Goal: Task Accomplishment & Management: Complete application form

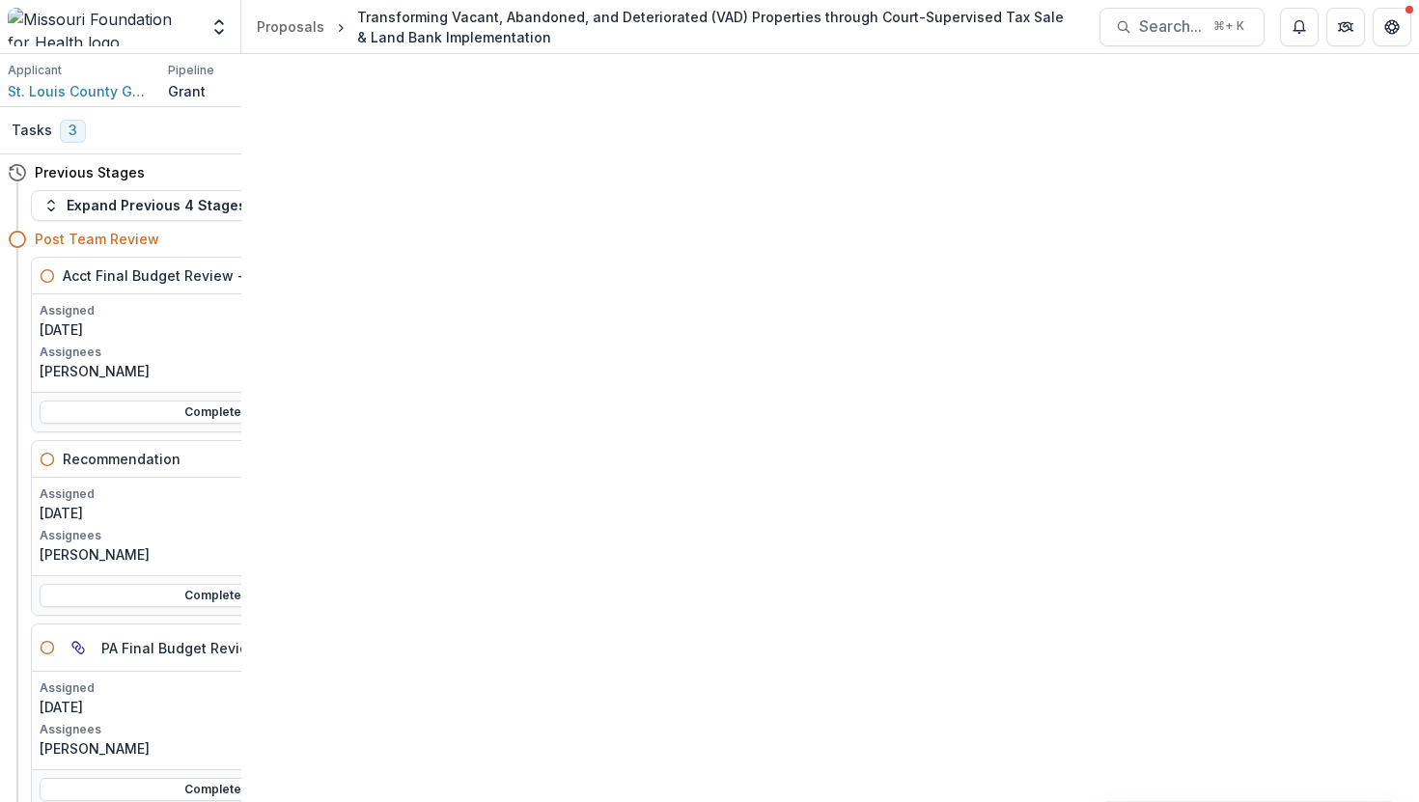
scroll to position [222, 0]
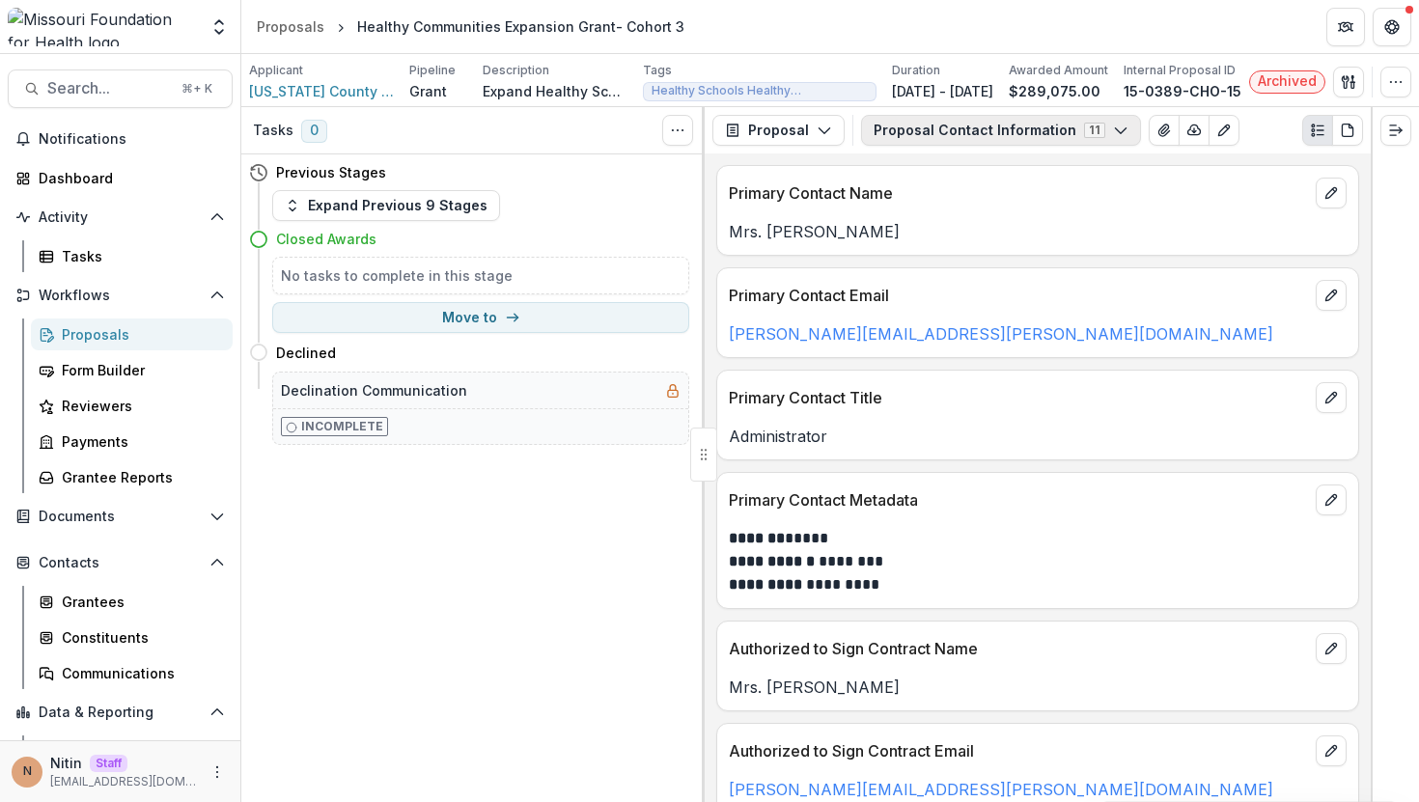
click at [932, 125] on button "Proposal Contact Information 11" at bounding box center [1001, 130] width 280 height 31
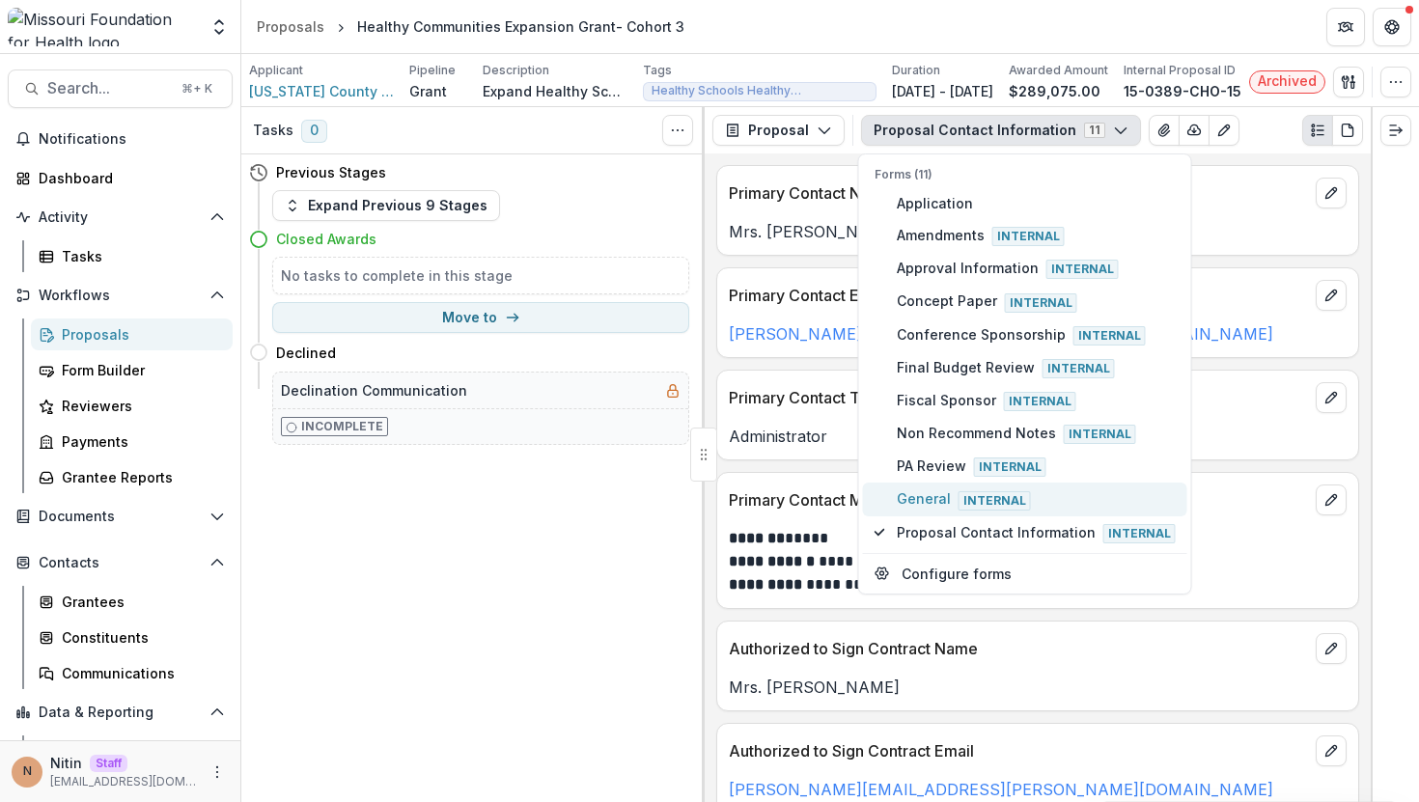
click at [926, 508] on button "General Internal" at bounding box center [1025, 499] width 324 height 33
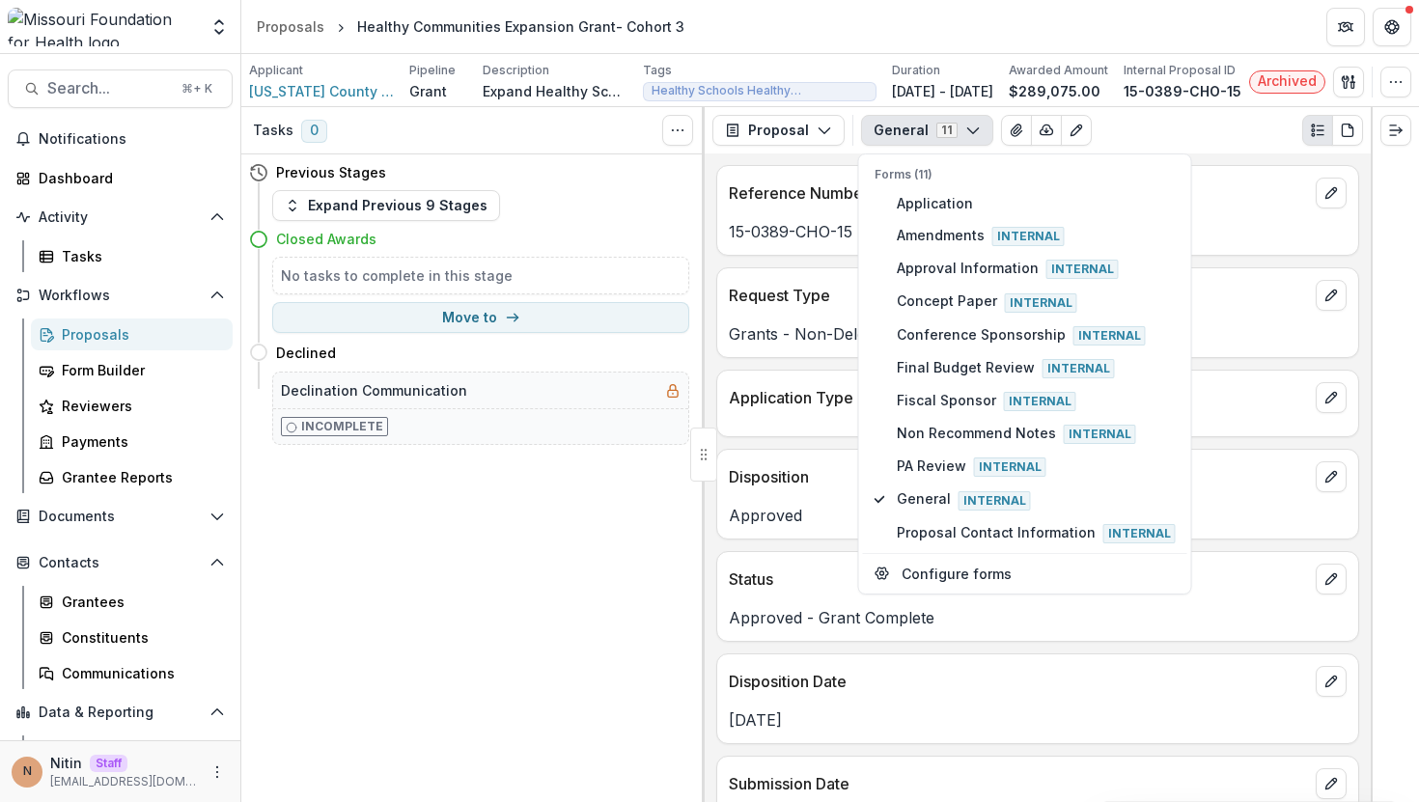
click at [865, 696] on div "Disposition Date" at bounding box center [1037, 676] width 641 height 42
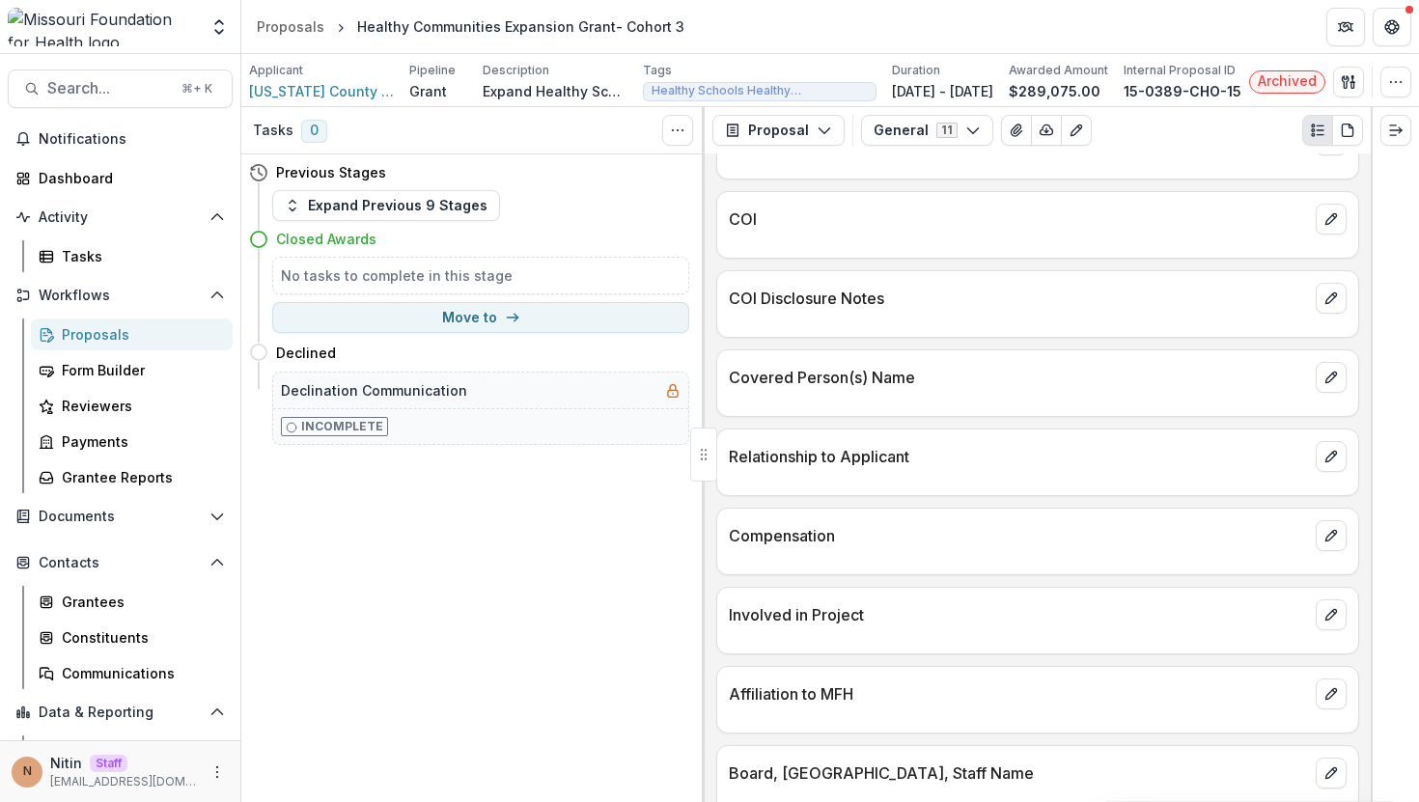
scroll to position [2787, 0]
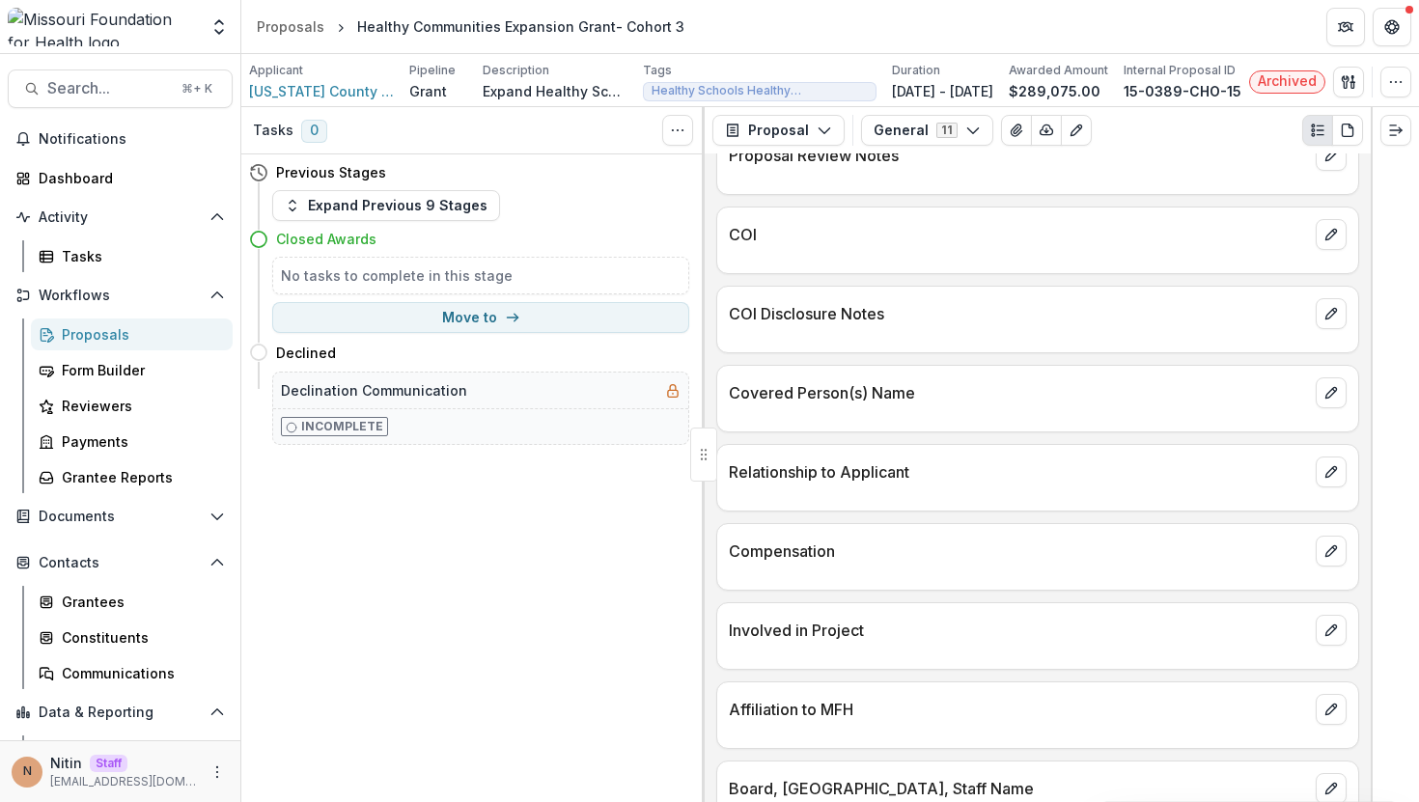
drag, startPoint x: 733, startPoint y: 232, endPoint x: 774, endPoint y: 232, distance: 41.5
click at [769, 232] on p "COI" at bounding box center [1018, 234] width 579 height 23
click at [774, 232] on p "COI" at bounding box center [1018, 234] width 579 height 23
drag, startPoint x: 774, startPoint y: 232, endPoint x: 722, endPoint y: 232, distance: 52.1
click at [722, 232] on div "COI" at bounding box center [1037, 229] width 641 height 42
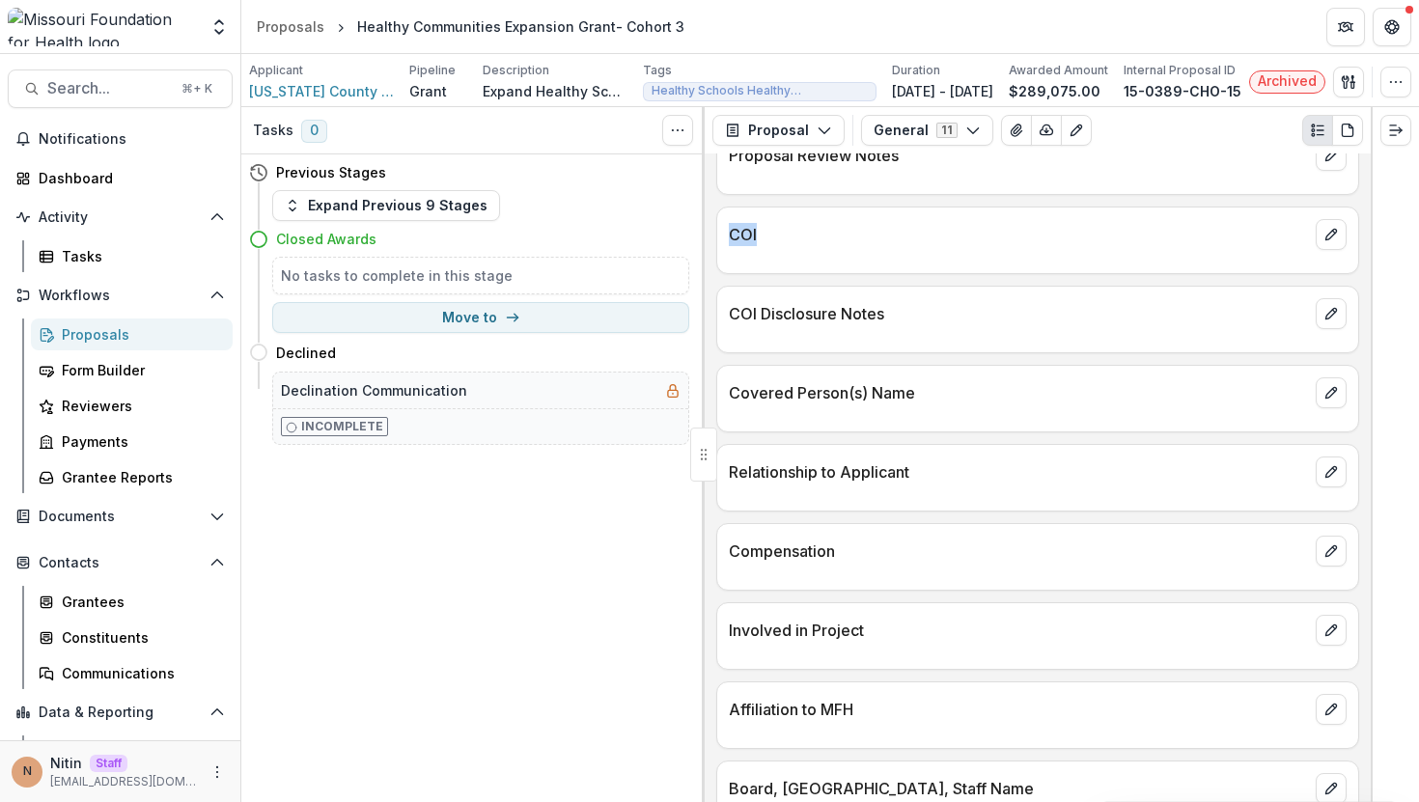
click at [815, 233] on p "COI" at bounding box center [1018, 234] width 579 height 23
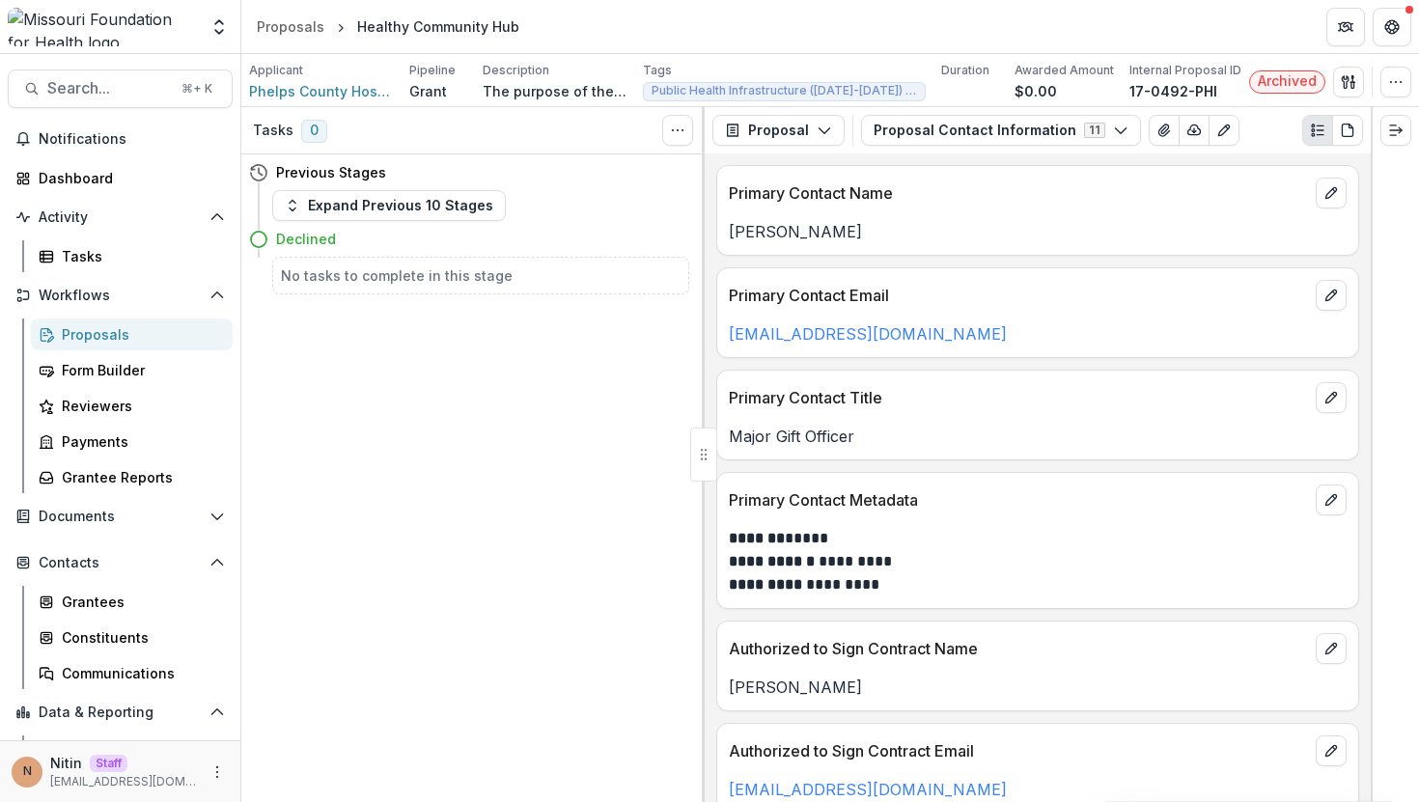
click at [877, 127] on button "Proposal Contact Information 11" at bounding box center [1001, 130] width 280 height 31
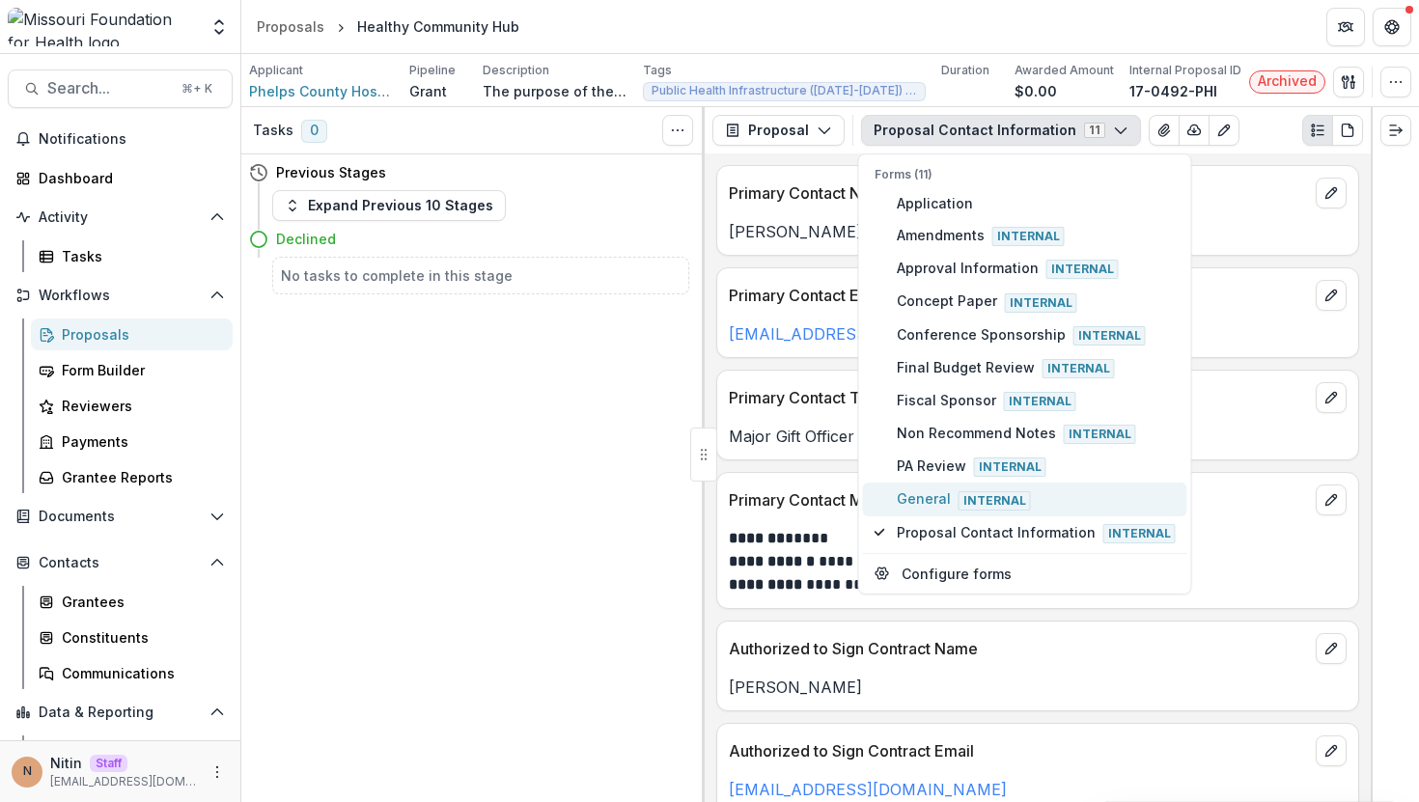
click at [925, 483] on button "General Internal" at bounding box center [1025, 499] width 324 height 33
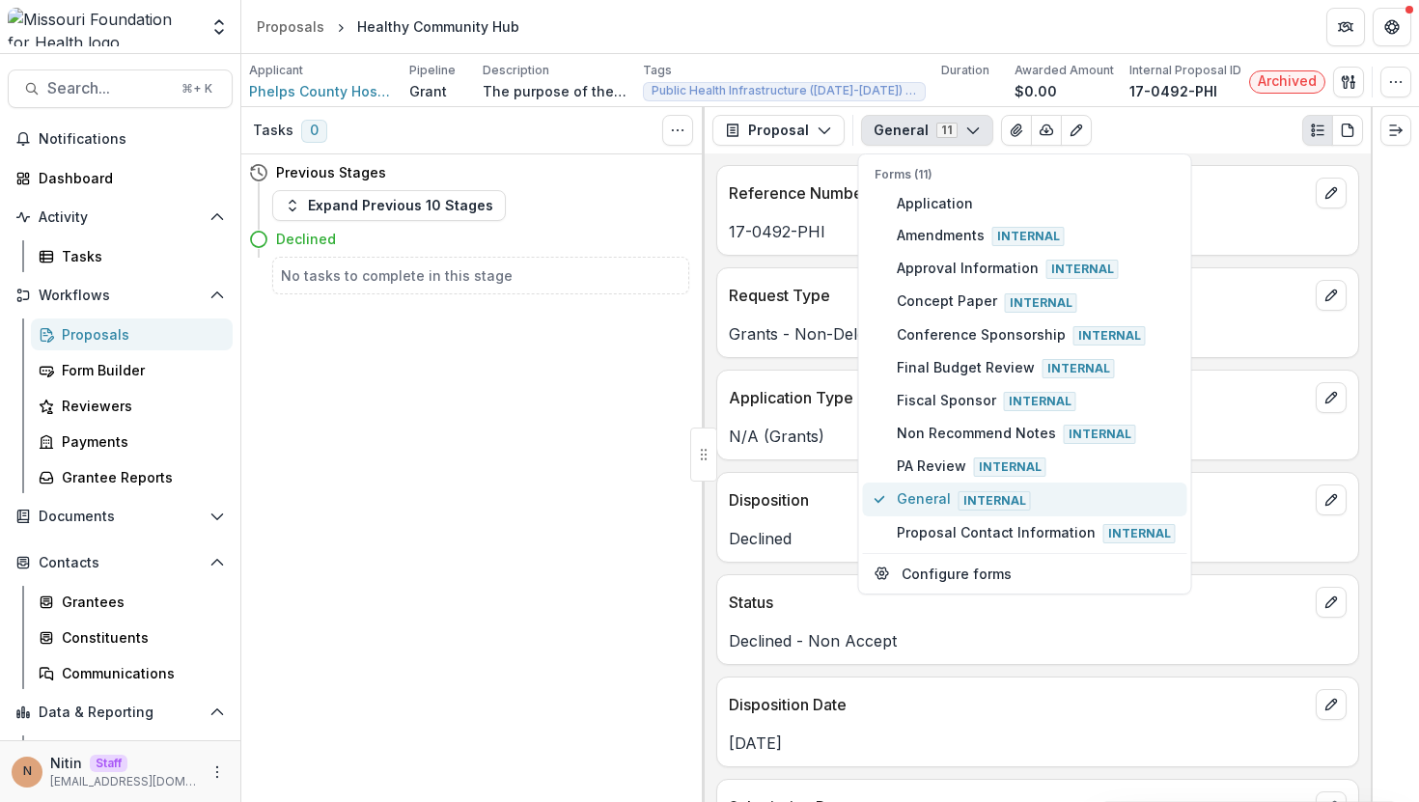
type button "9"
type button "5"
type button "3"
type button "4"
click at [855, 509] on p "Disposition" at bounding box center [1018, 500] width 579 height 23
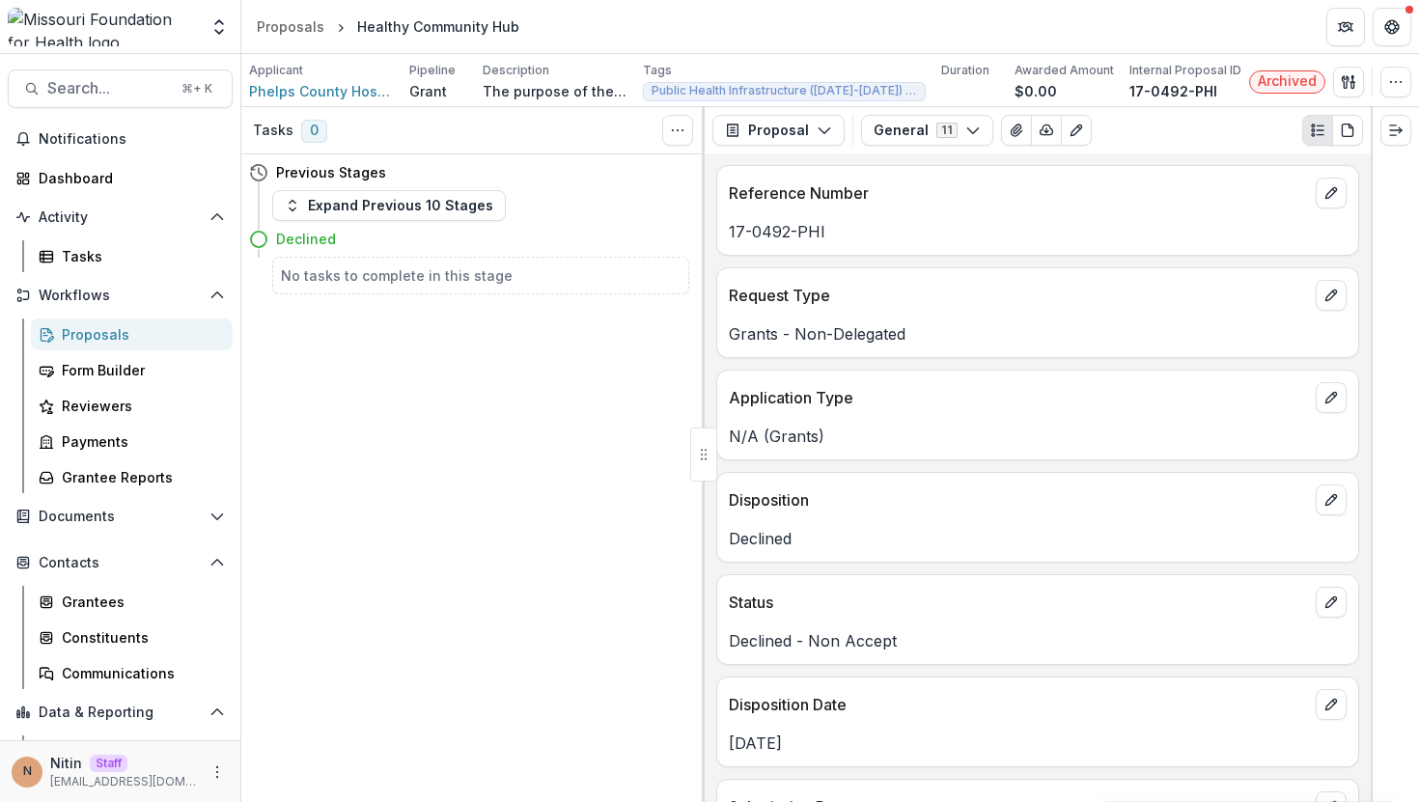
scroll to position [2498, 0]
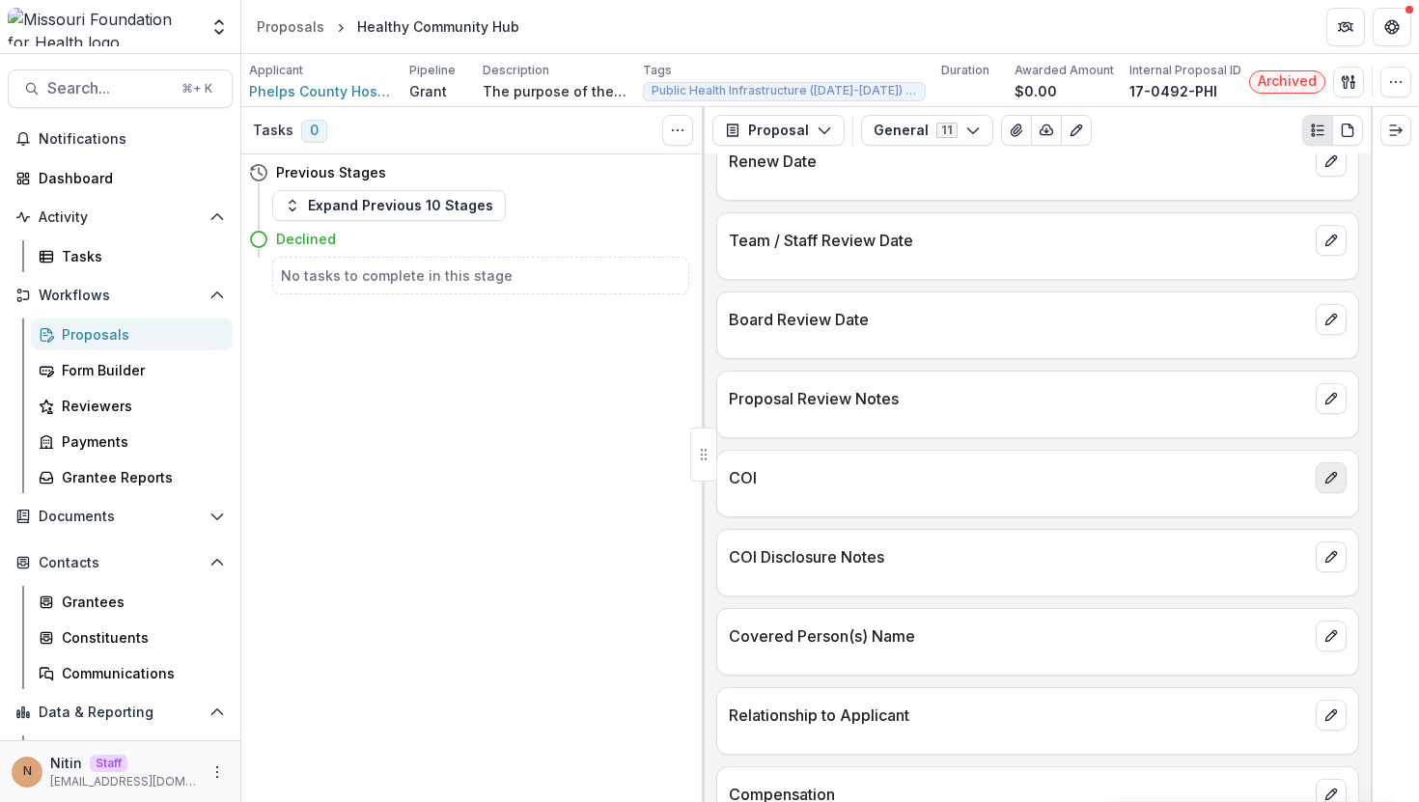
click at [1326, 479] on icon "edit" at bounding box center [1331, 478] width 11 height 11
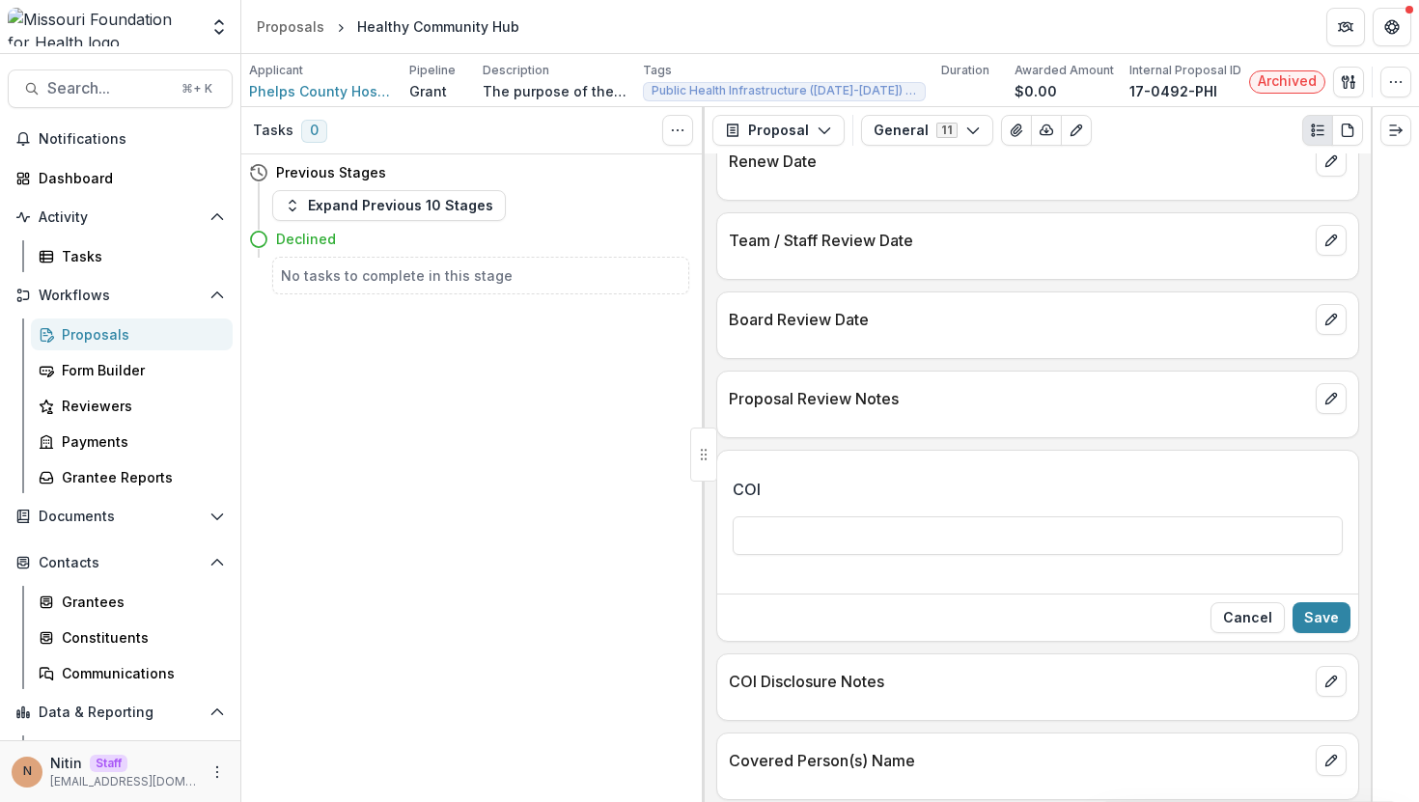
scroll to position [2622, 0]
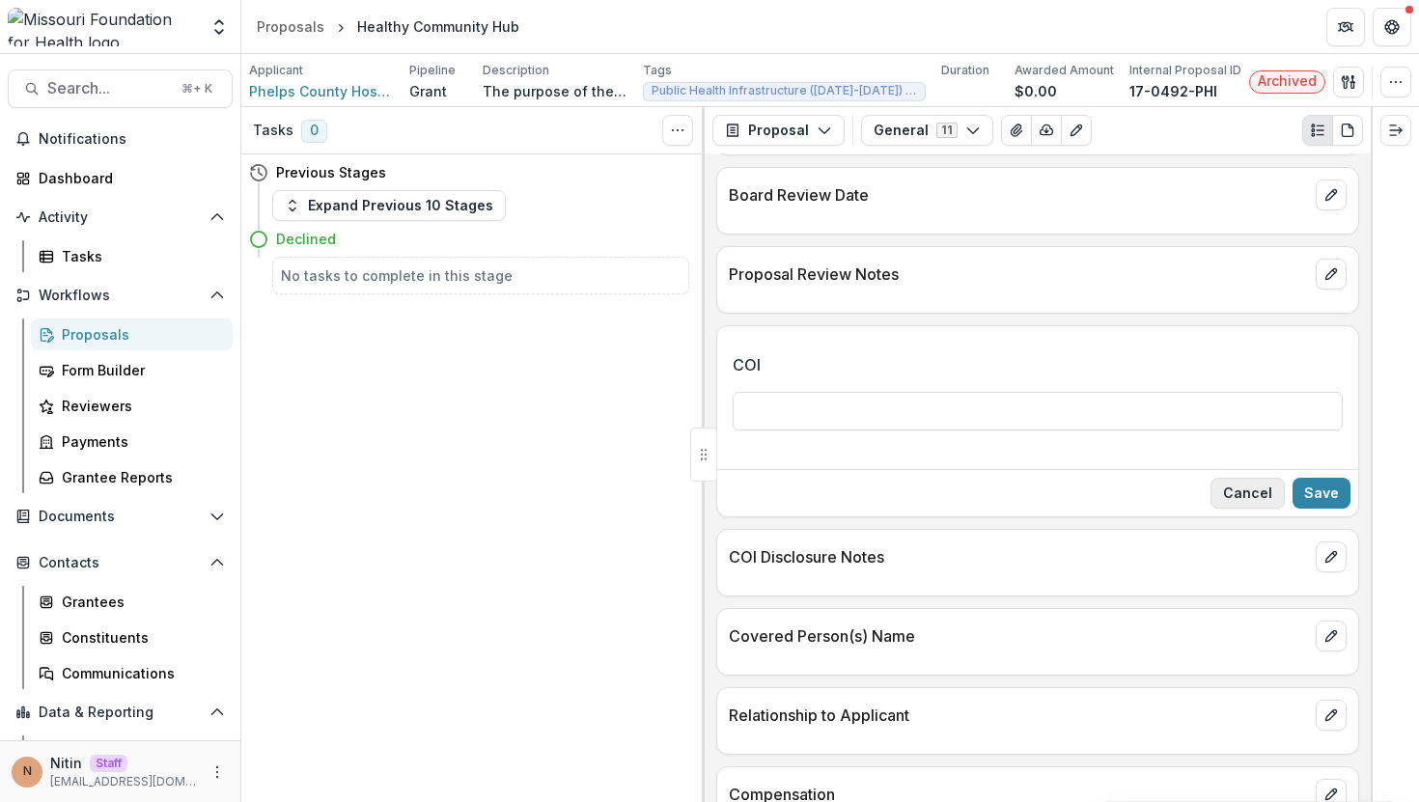
click at [1238, 489] on button "Cancel" at bounding box center [1248, 493] width 74 height 31
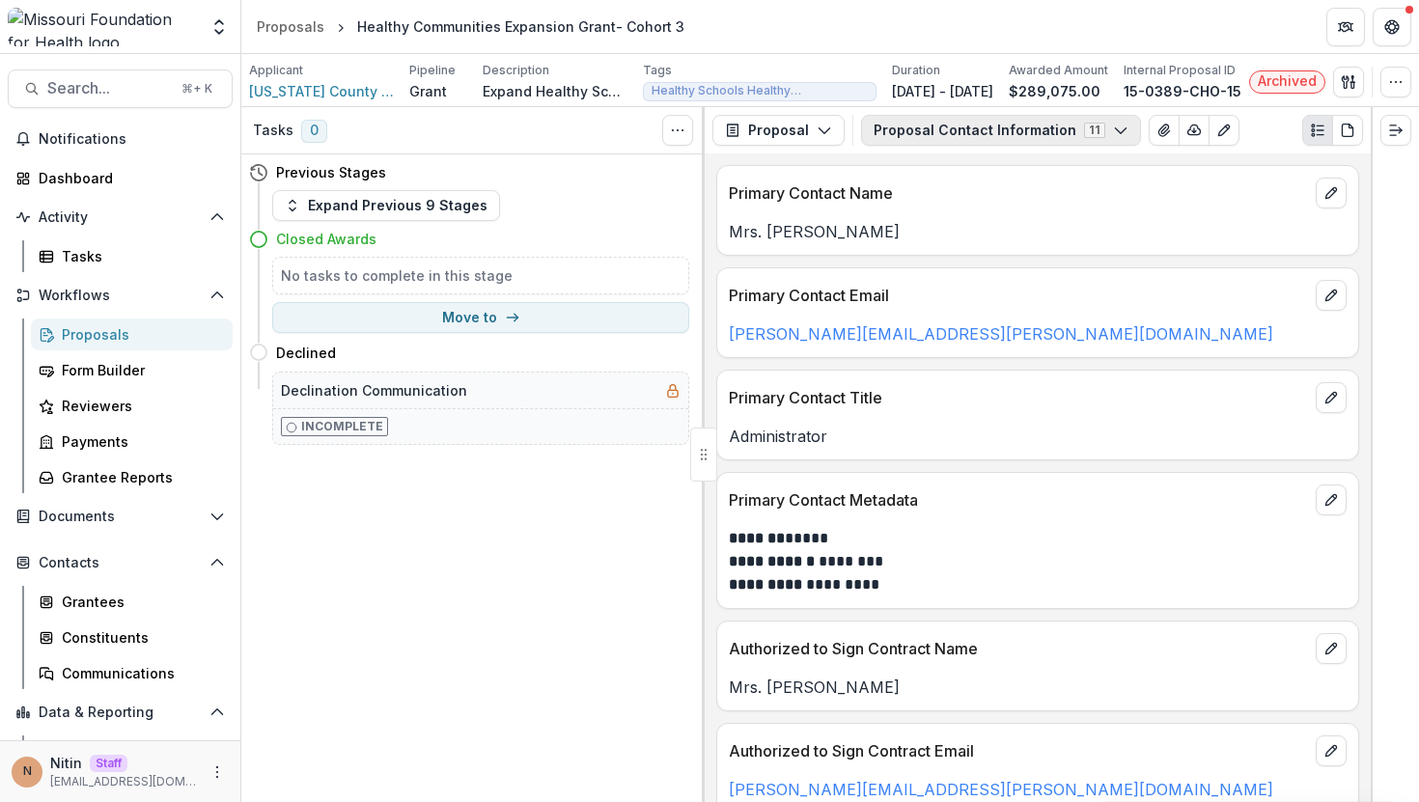
click at [989, 124] on button "Proposal Contact Information 11" at bounding box center [1001, 130] width 280 height 31
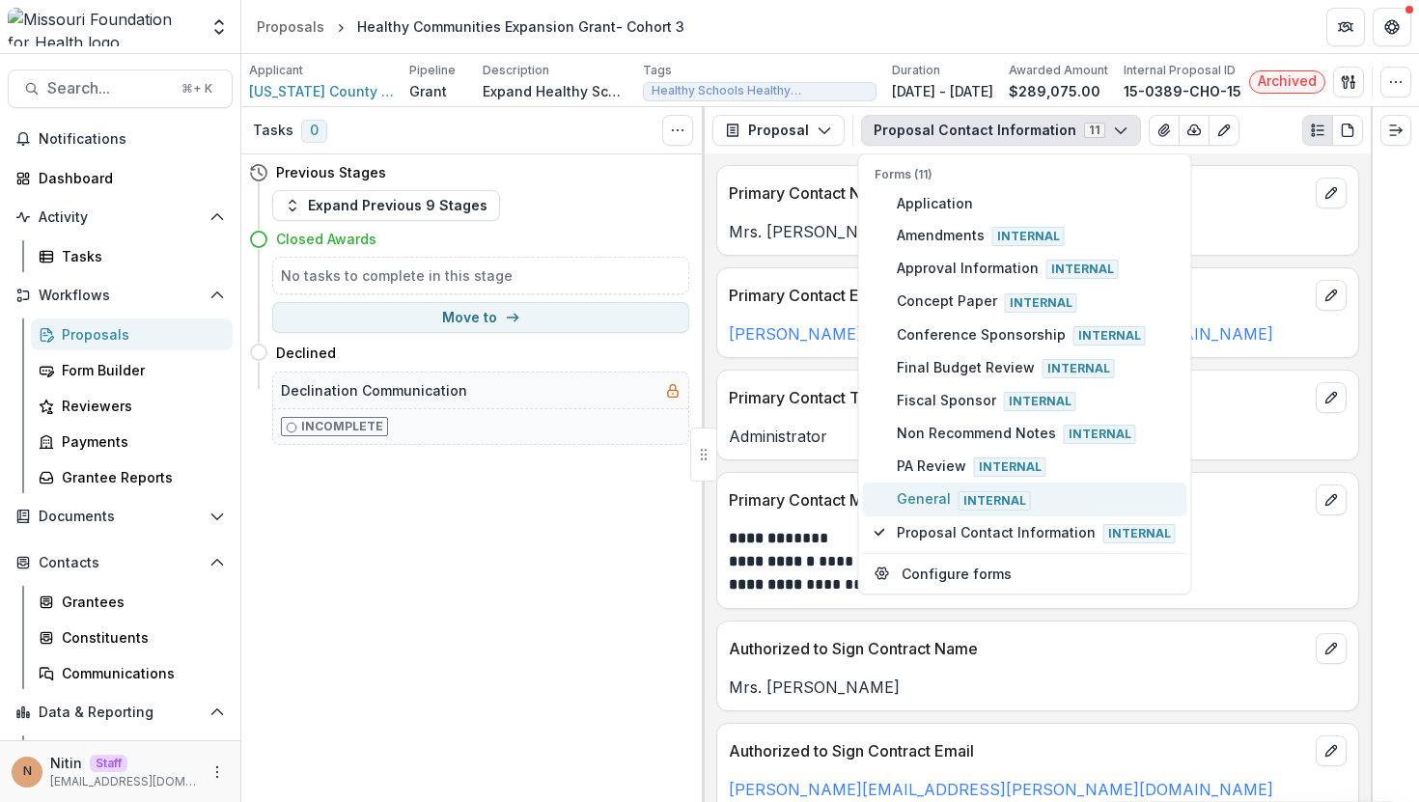
click at [944, 491] on span "General Internal" at bounding box center [1036, 499] width 279 height 21
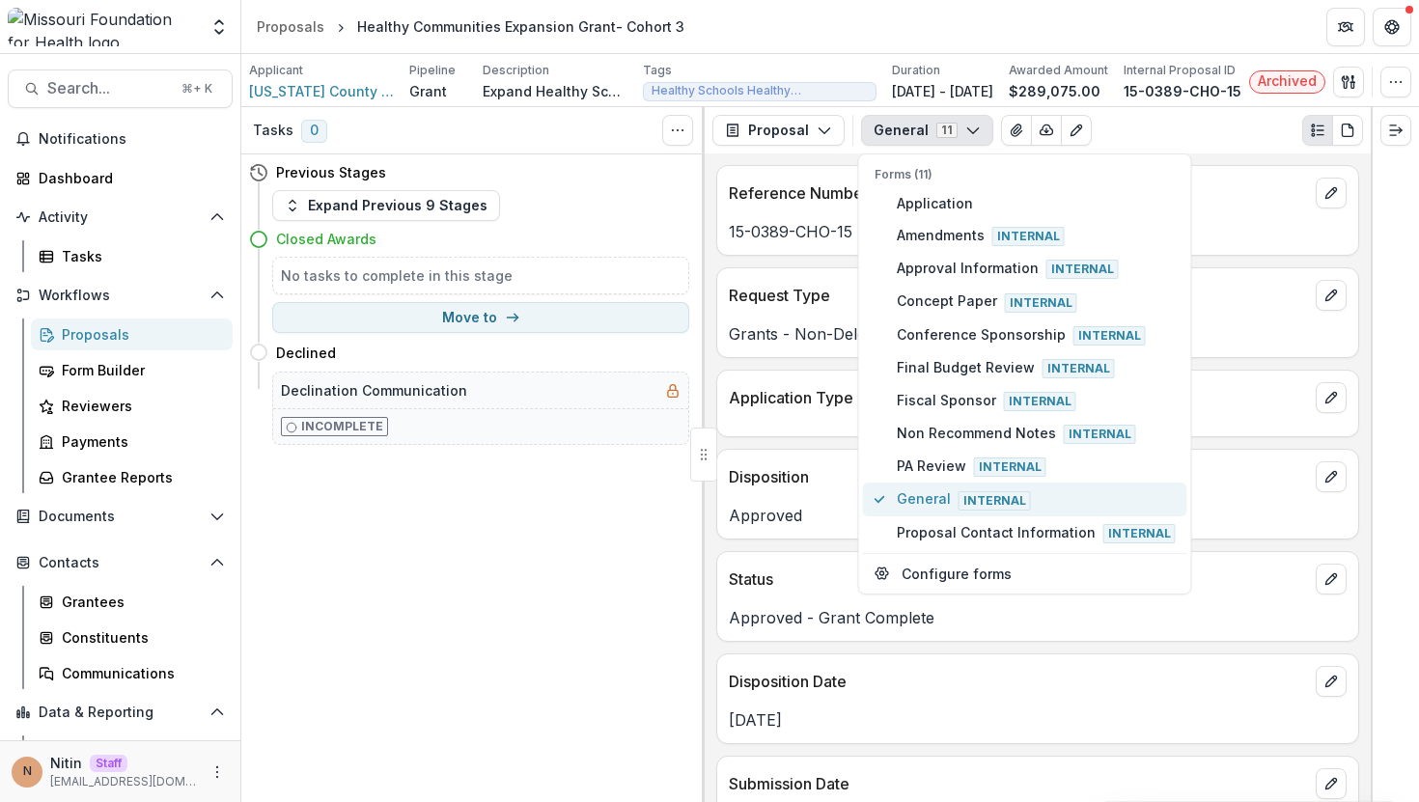
type button "9"
type button "5"
click at [844, 508] on p "Approved" at bounding box center [1038, 515] width 618 height 23
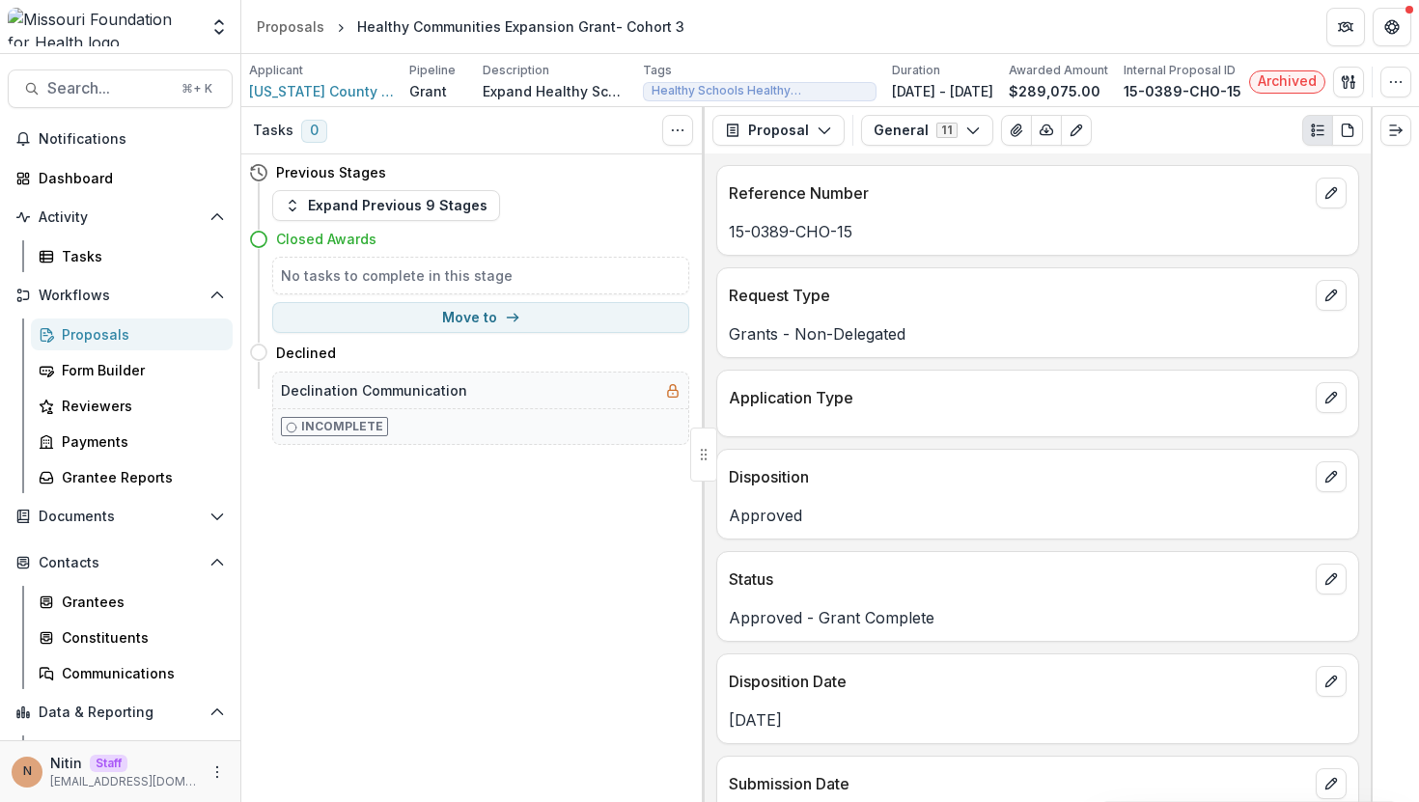
scroll to position [2544, 0]
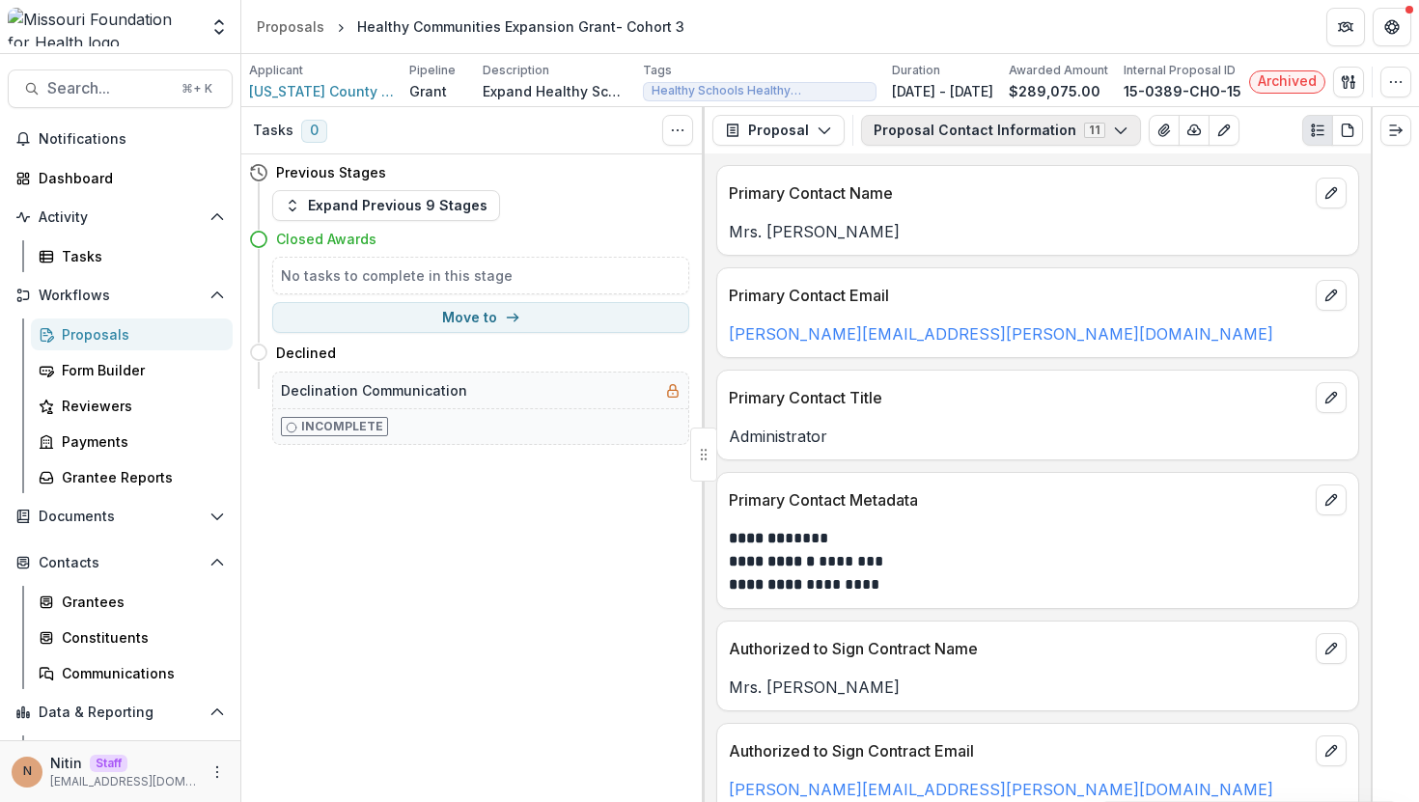
click at [910, 137] on button "Proposal Contact Information 11" at bounding box center [1001, 130] width 280 height 31
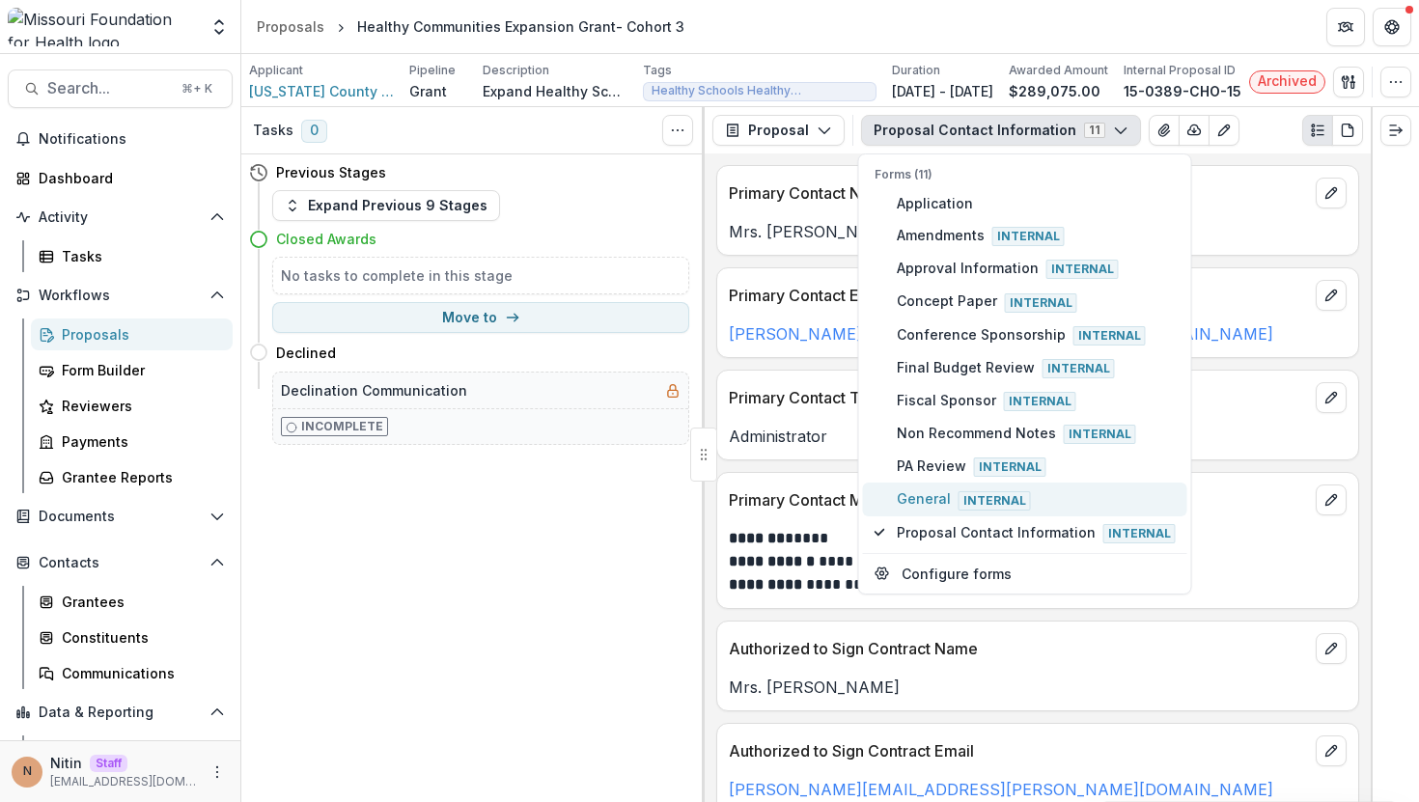
click at [917, 494] on span "General Internal" at bounding box center [1036, 499] width 279 height 21
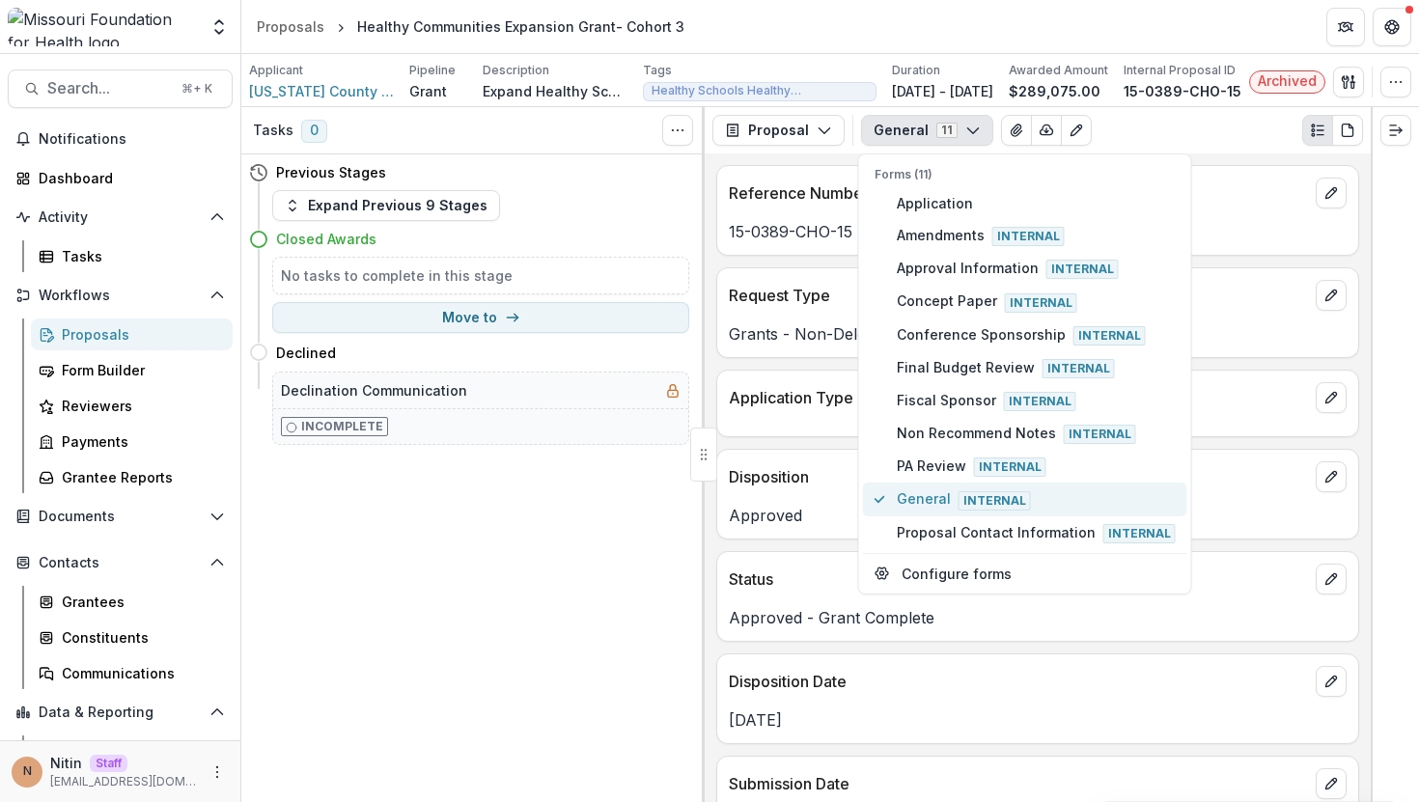
type button "9"
click at [833, 495] on div "Approved" at bounding box center [1037, 509] width 641 height 35
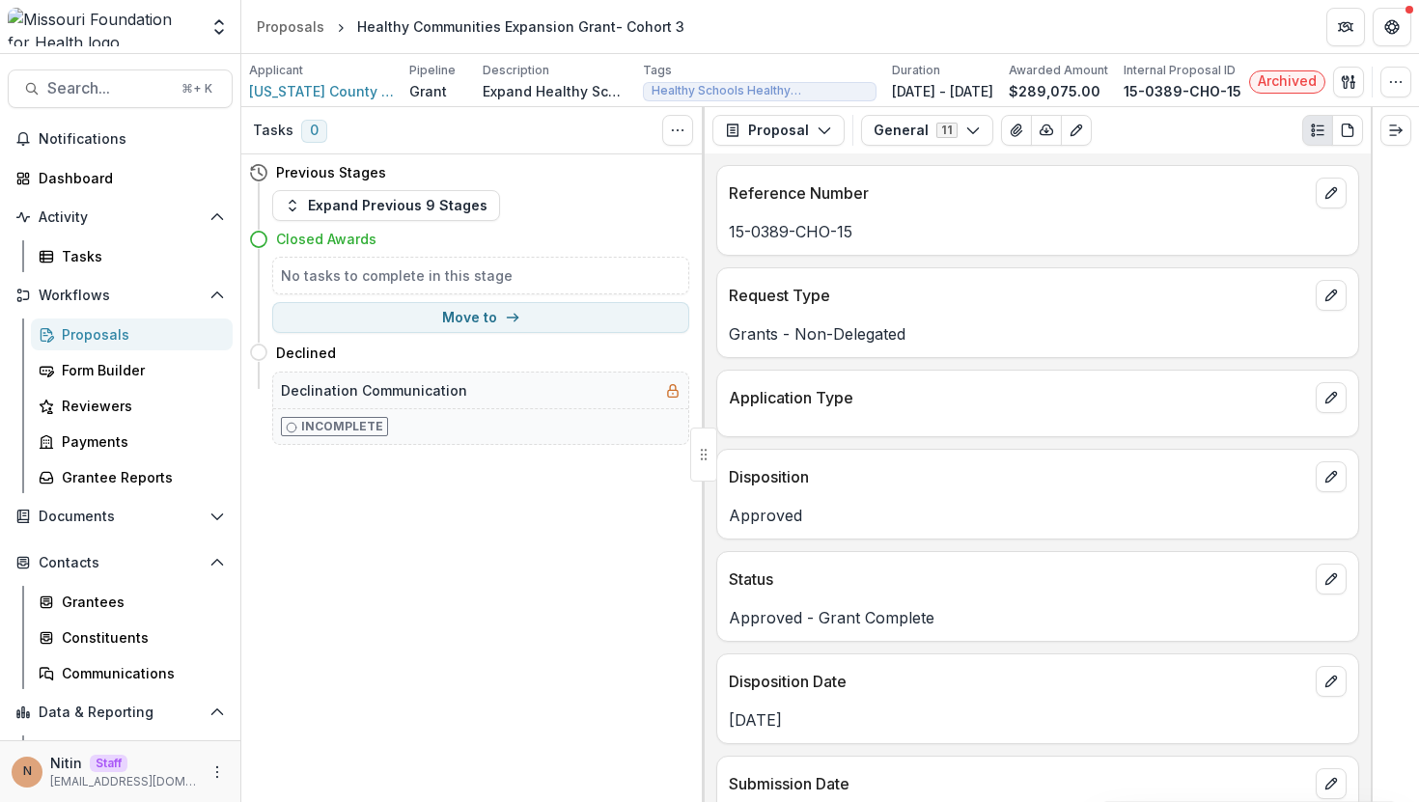
scroll to position [2623, 0]
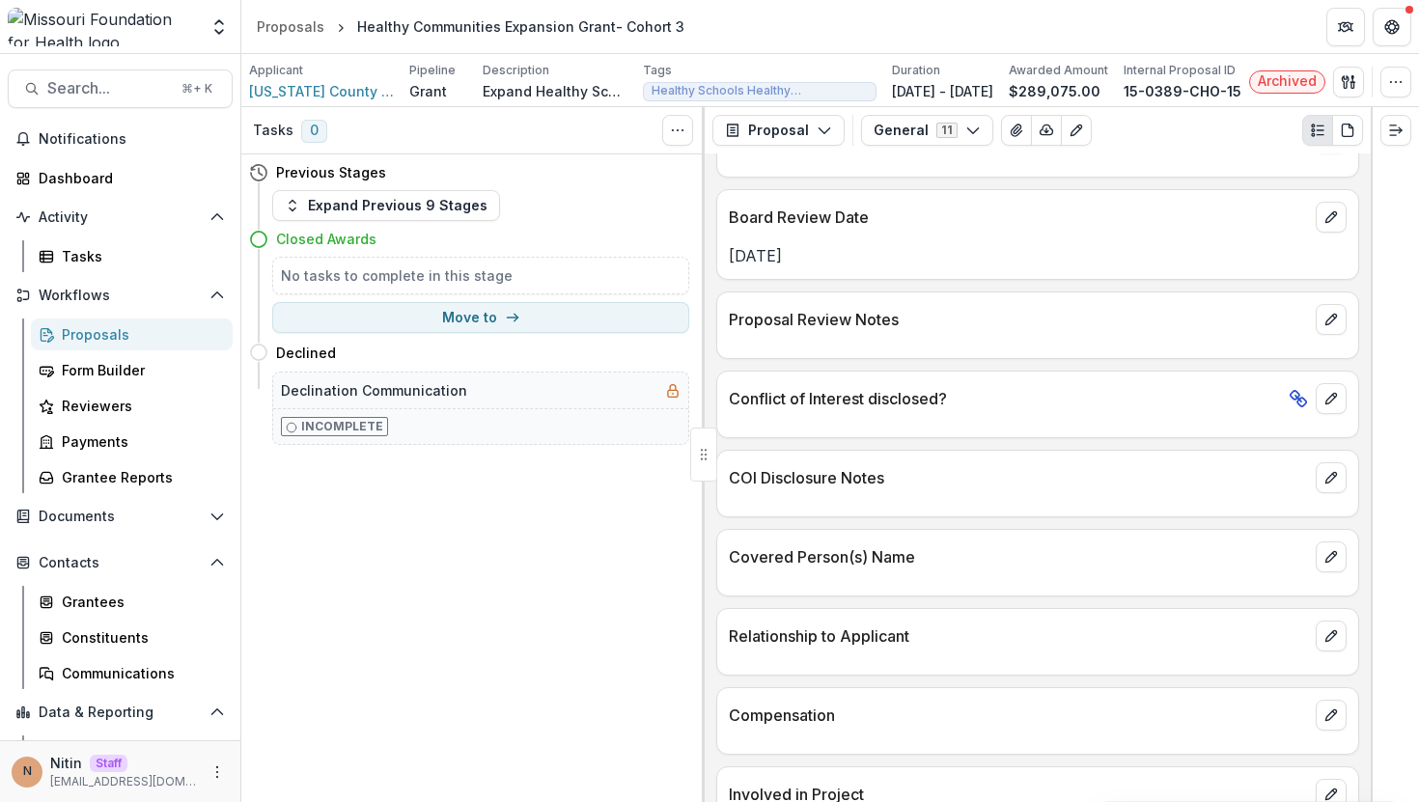
click at [1289, 386] on div at bounding box center [1318, 398] width 58 height 31
click at [1330, 400] on icon "edit" at bounding box center [1331, 398] width 15 height 15
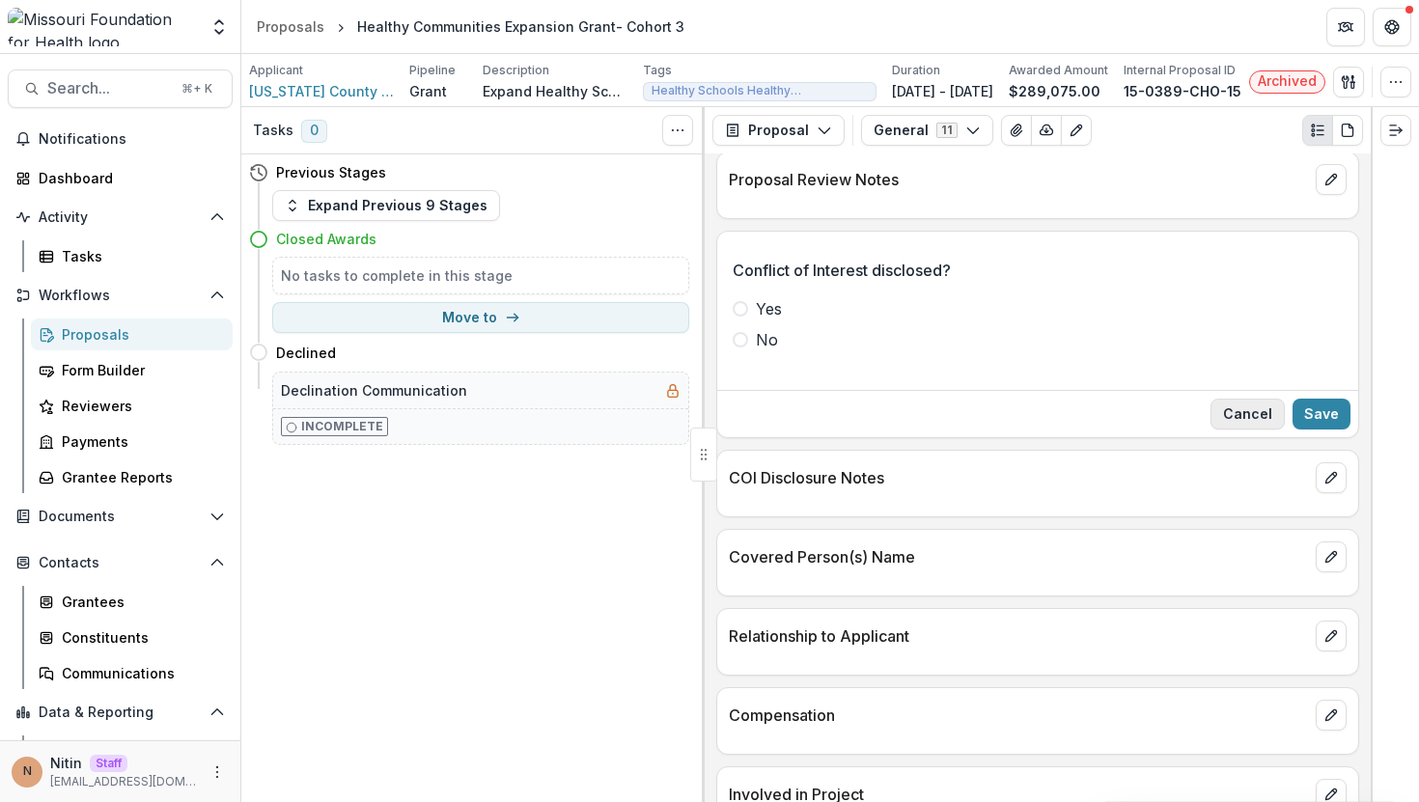
click at [1239, 422] on button "Cancel" at bounding box center [1248, 414] width 74 height 31
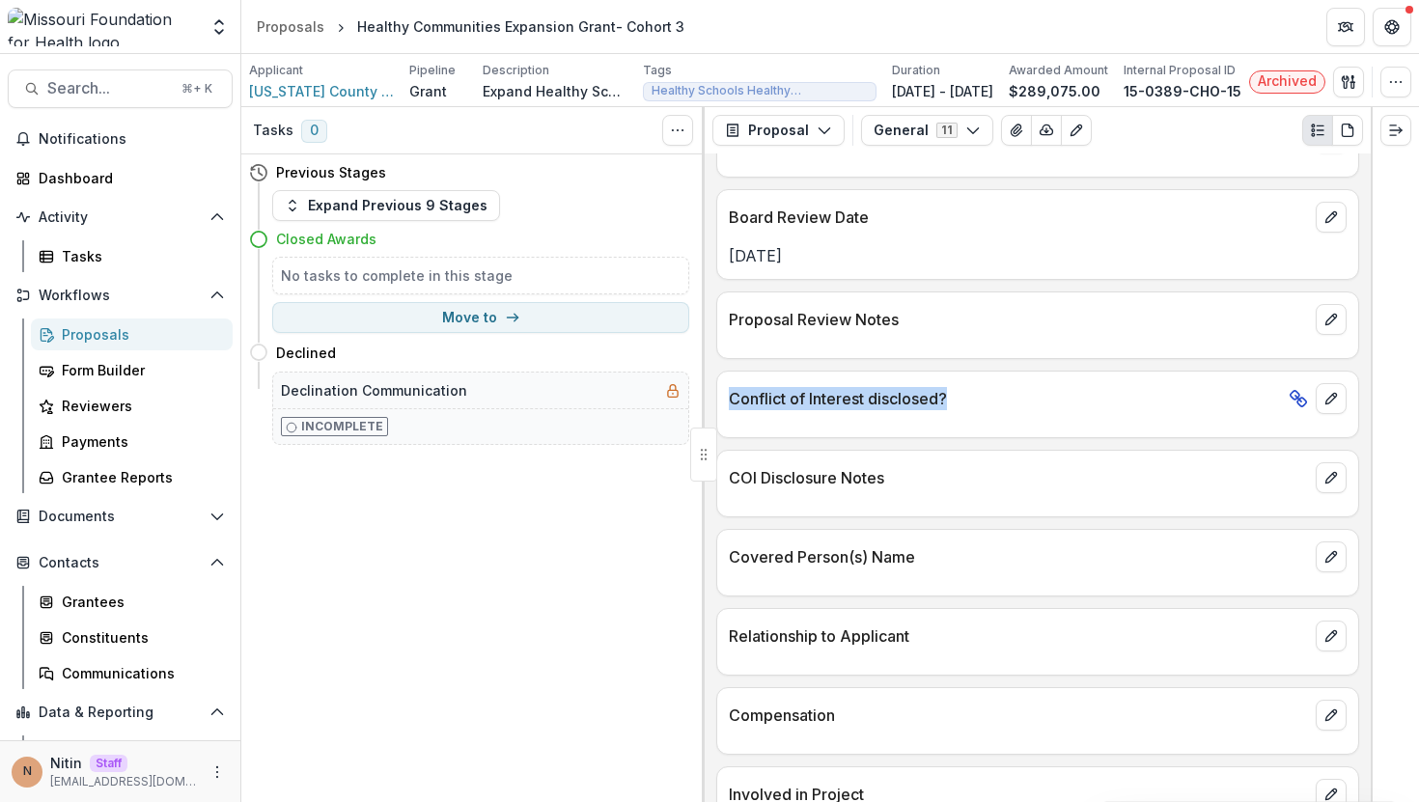
drag, startPoint x: 723, startPoint y: 399, endPoint x: 957, endPoint y: 399, distance: 233.6
click at [957, 399] on div "Conflict of Interest disclosed?" at bounding box center [1037, 393] width 641 height 42
click at [973, 399] on p "Conflict of Interest disclosed?" at bounding box center [1005, 398] width 552 height 23
drag, startPoint x: 1021, startPoint y: 393, endPoint x: 717, endPoint y: 398, distance: 303.2
click at [717, 398] on div "Conflict of Interest disclosed?" at bounding box center [1037, 393] width 641 height 42
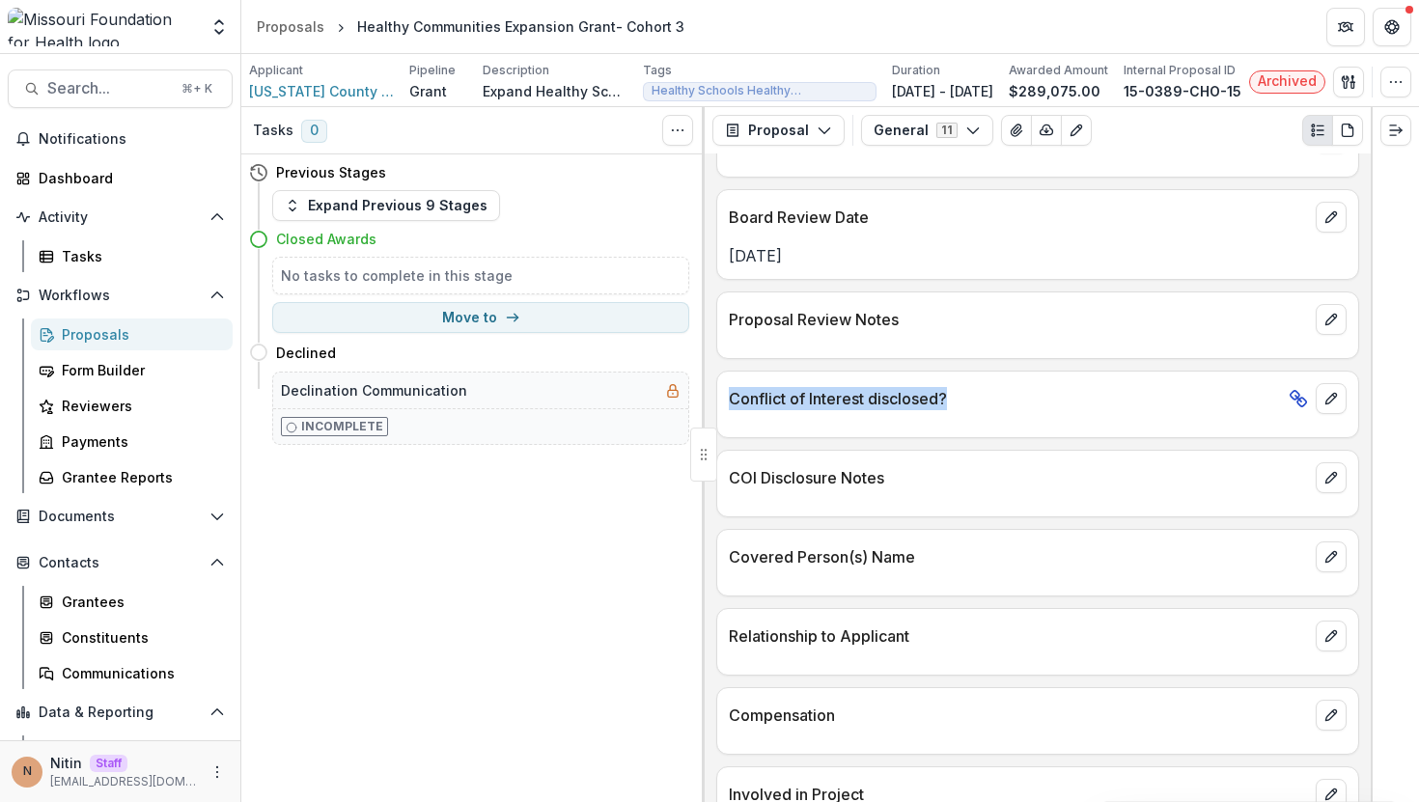
click at [1292, 400] on icon at bounding box center [1298, 398] width 19 height 19
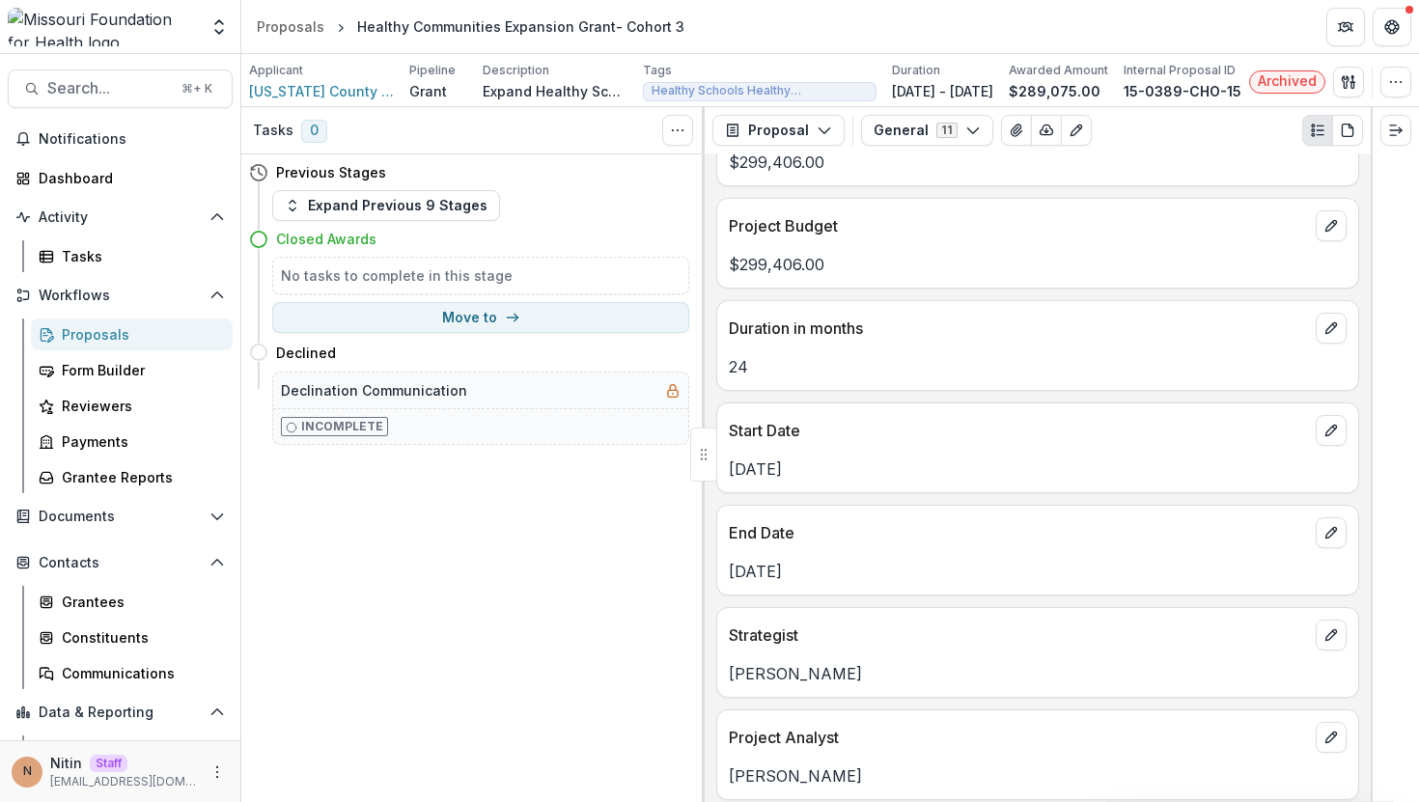
scroll to position [0, 0]
